Goal: Transaction & Acquisition: Purchase product/service

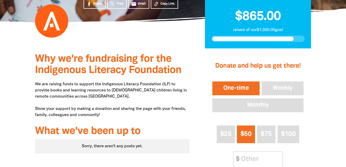
scroll to position [141, 0]
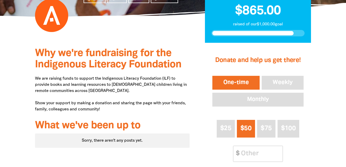
click at [237, 75] on button "One-time" at bounding box center [237, 83] width 50 height 16
click at [266, 146] on input "Other Amount" at bounding box center [260, 154] width 45 height 16
type input "50"
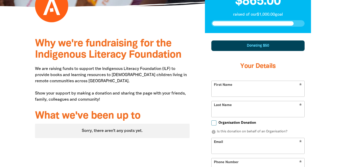
scroll to position [152, 0]
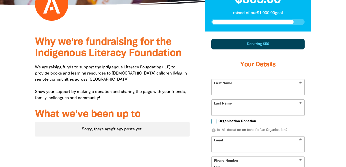
click at [249, 79] on input "First Name" at bounding box center [258, 87] width 93 height 16
type input "Rose"
type input "[PERSON_NAME]"
type input "[EMAIL_ADDRESS][DOMAIN_NAME]"
select select "AU"
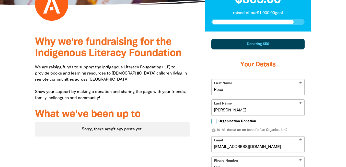
type input "0468 882 501"
type input "[STREET_ADDRESS][PERSON_NAME]"
type input "0468 882 501"
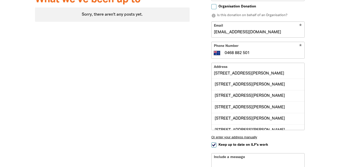
scroll to position [267, 0]
click at [267, 63] on input "[STREET_ADDRESS][PERSON_NAME]" at bounding box center [258, 71] width 93 height 16
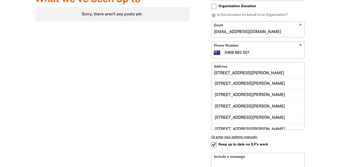
click at [309, 107] on div "Donating $50 Your Details * First Name [PERSON_NAME] * Last Name [PERSON_NAME] …" at bounding box center [258, 67] width 106 height 298
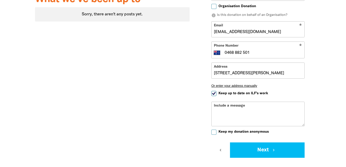
click at [216, 129] on input "Keep my donation anonymous" at bounding box center [214, 131] width 5 height 5
checkbox input "true"
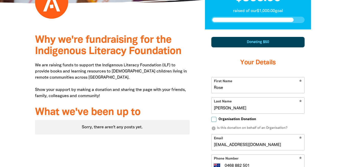
scroll to position [155, 0]
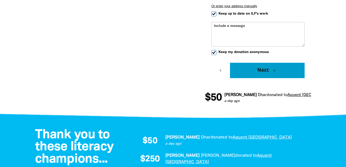
click at [276, 68] on icon "chevron_right" at bounding box center [274, 70] width 5 height 5
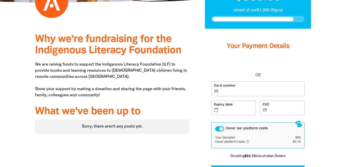
scroll to position [151, 0]
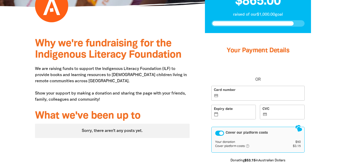
click at [246, 86] on label "Card number credit_card" at bounding box center [258, 93] width 93 height 15
click at [246, 93] on input "Card number credit_card" at bounding box center [261, 93] width 82 height 0
click at [246, 86] on label "Card number credit_card" at bounding box center [258, 93] width 93 height 15
click at [246, 93] on input "Card number credit_card" at bounding box center [261, 93] width 82 height 0
click at [233, 86] on label "Card number credit_card" at bounding box center [258, 93] width 93 height 15
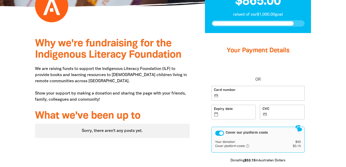
click at [233, 93] on input "Card number credit_card" at bounding box center [261, 93] width 82 height 0
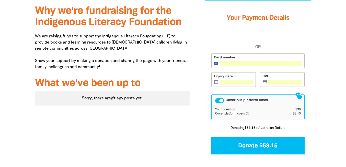
scroll to position [186, 0]
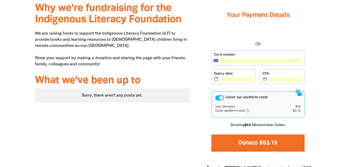
click at [259, 134] on button "Donate $53.15" at bounding box center [258, 142] width 93 height 17
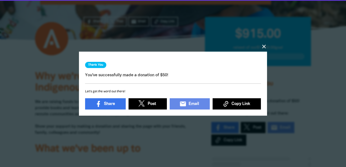
scroll to position [116, 0]
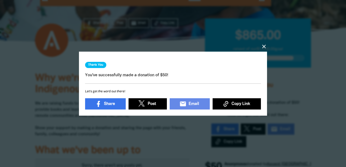
click at [265, 48] on icon "close" at bounding box center [264, 46] width 6 height 6
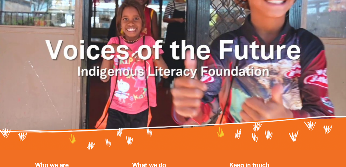
scroll to position [673, 0]
